Goal: Task Accomplishment & Management: Manage account settings

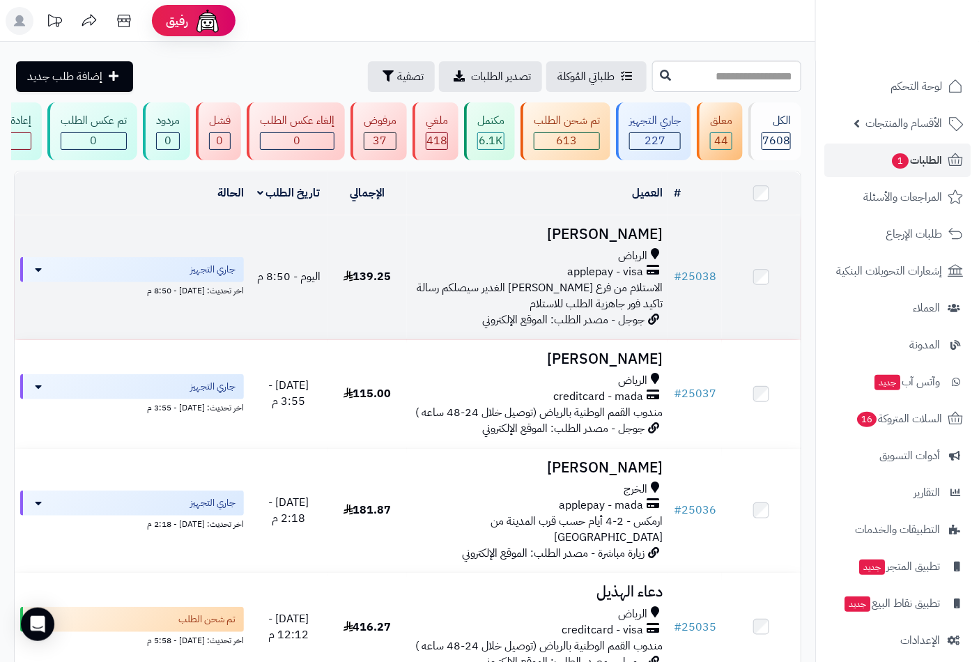
click at [625, 259] on span "الرياض" at bounding box center [632, 256] width 29 height 16
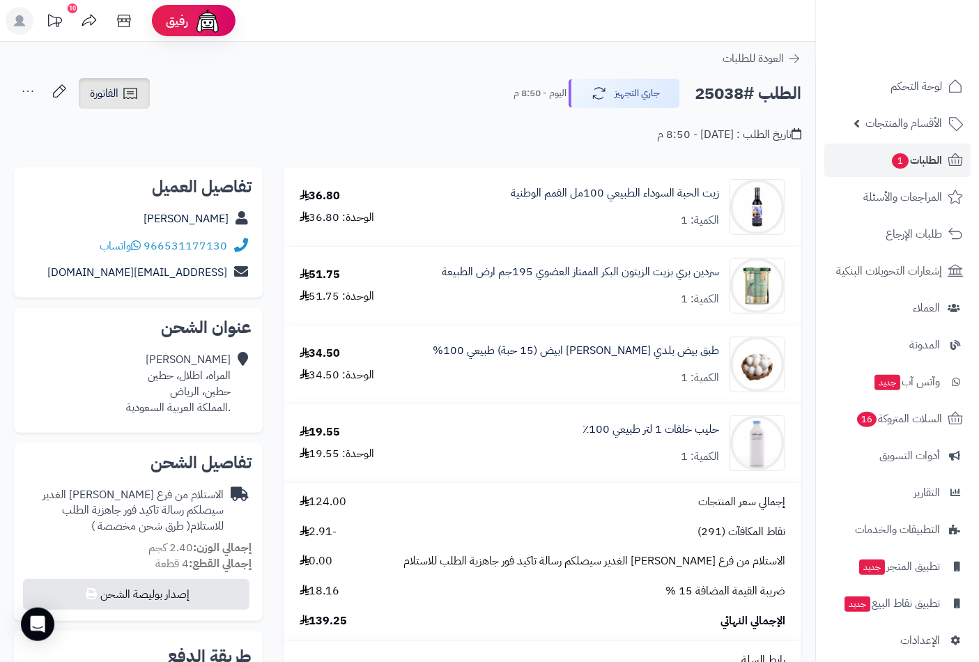
click at [110, 95] on span "الفاتورة" at bounding box center [104, 93] width 29 height 17
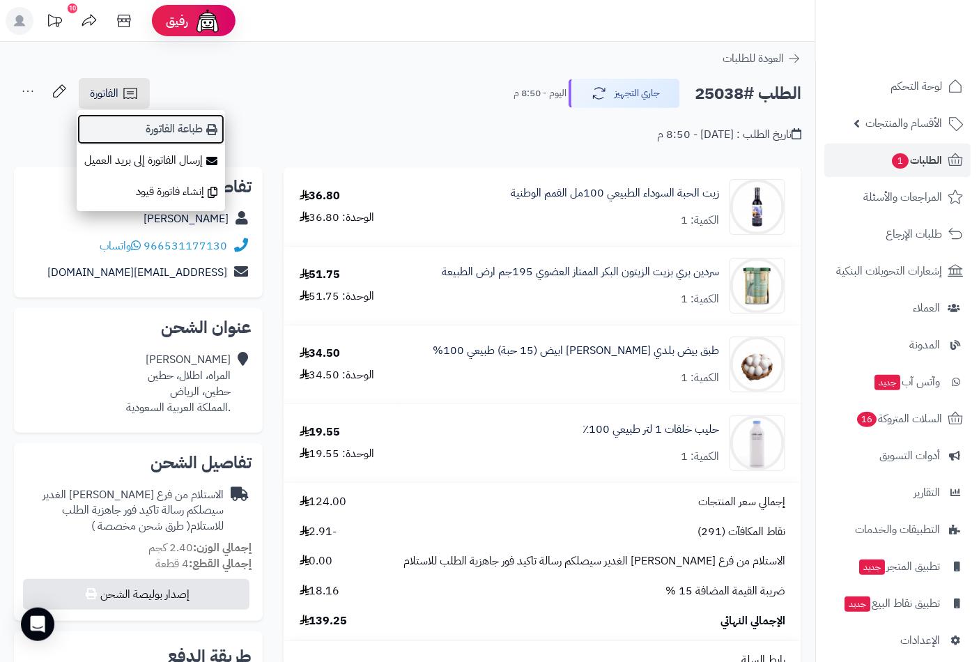
click at [191, 123] on link "طباعة الفاتورة" at bounding box center [151, 129] width 148 height 31
